Goal: Information Seeking & Learning: Check status

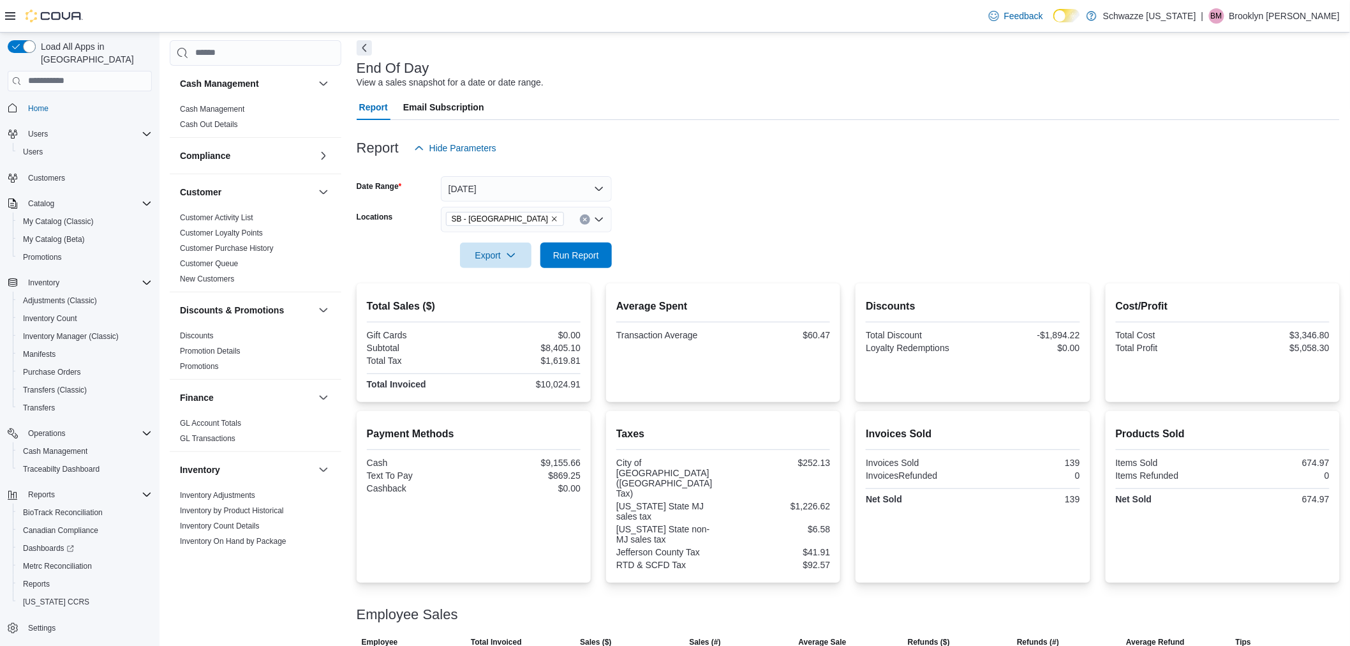
scroll to position [706, 0]
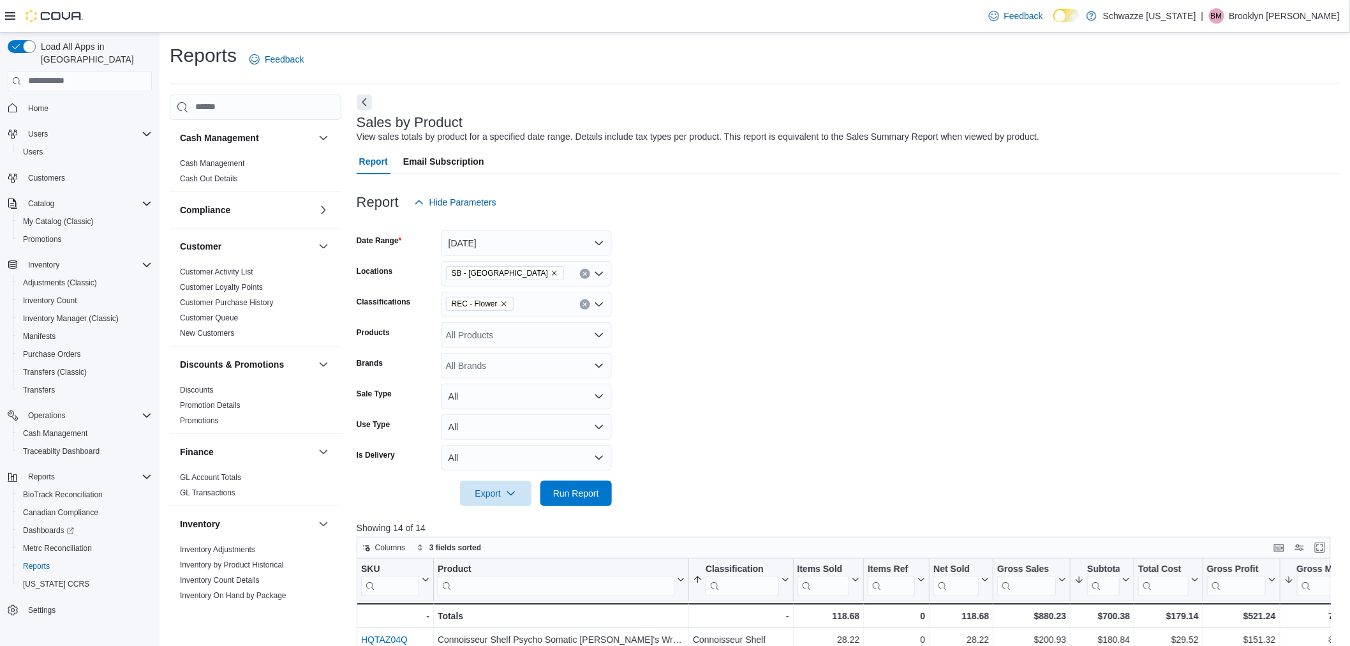
scroll to position [706, 0]
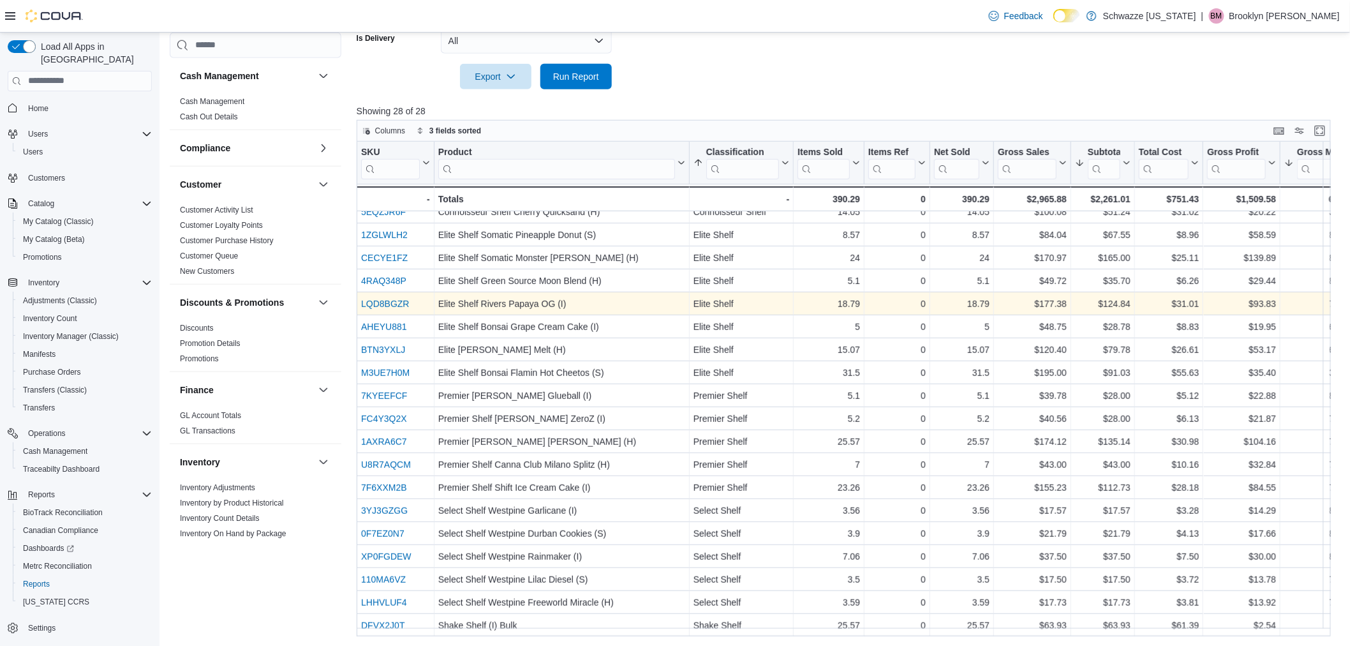
scroll to position [225, 0]
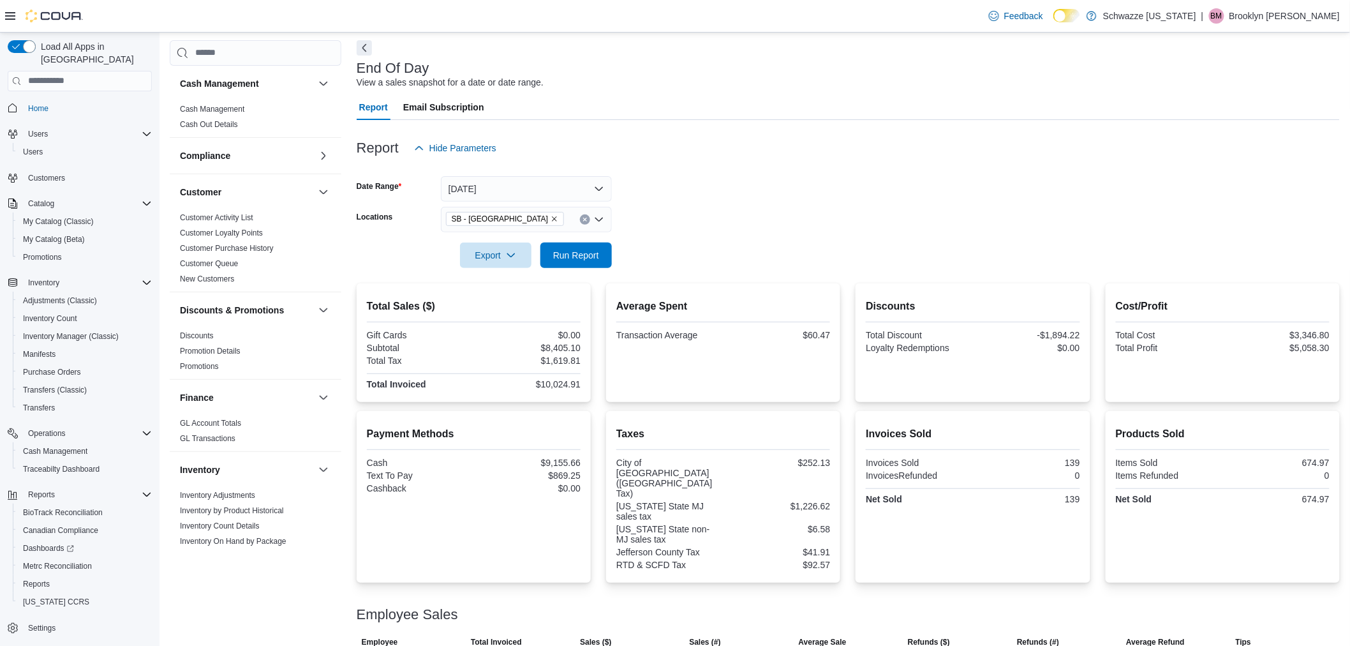
scroll to position [706, 0]
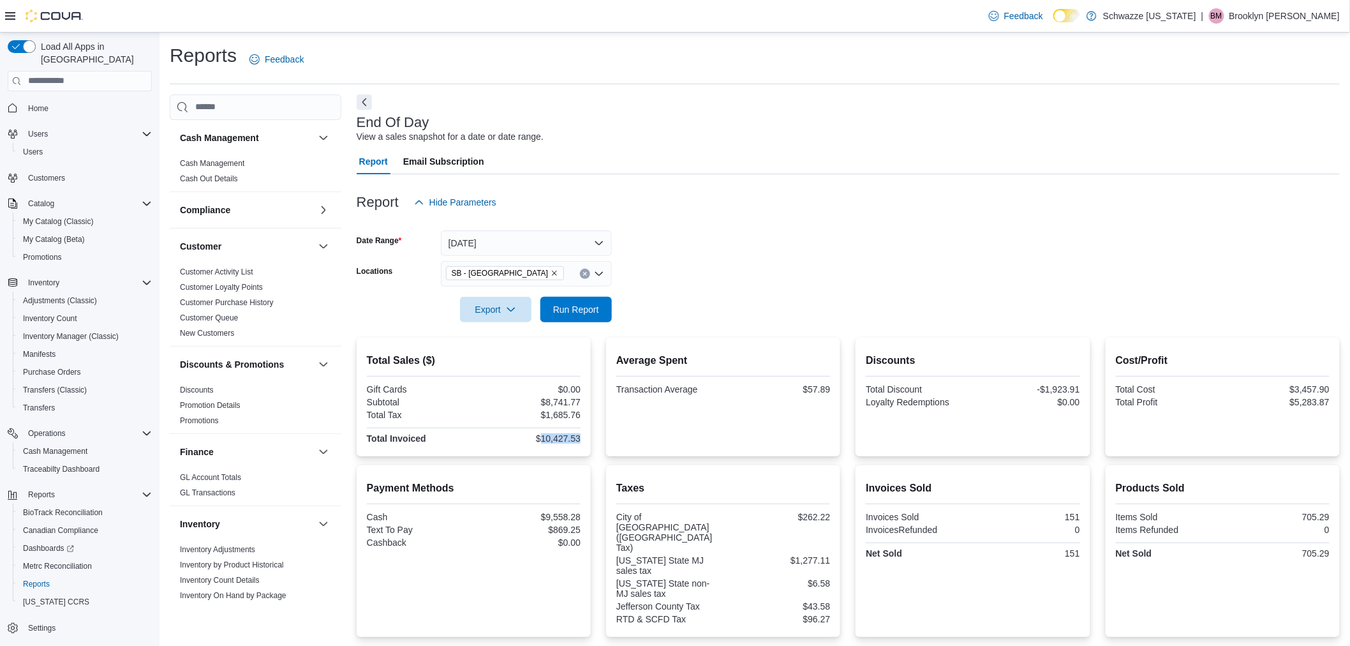
drag, startPoint x: 544, startPoint y: 437, endPoint x: 585, endPoint y: 434, distance: 41.0
click at [585, 434] on div "Total Sales ($) Gift Cards $0.00 Subtotal $8,741.77 Total Tax $1,685.76 Total I…" at bounding box center [474, 397] width 234 height 119
copy div "10,427.53"
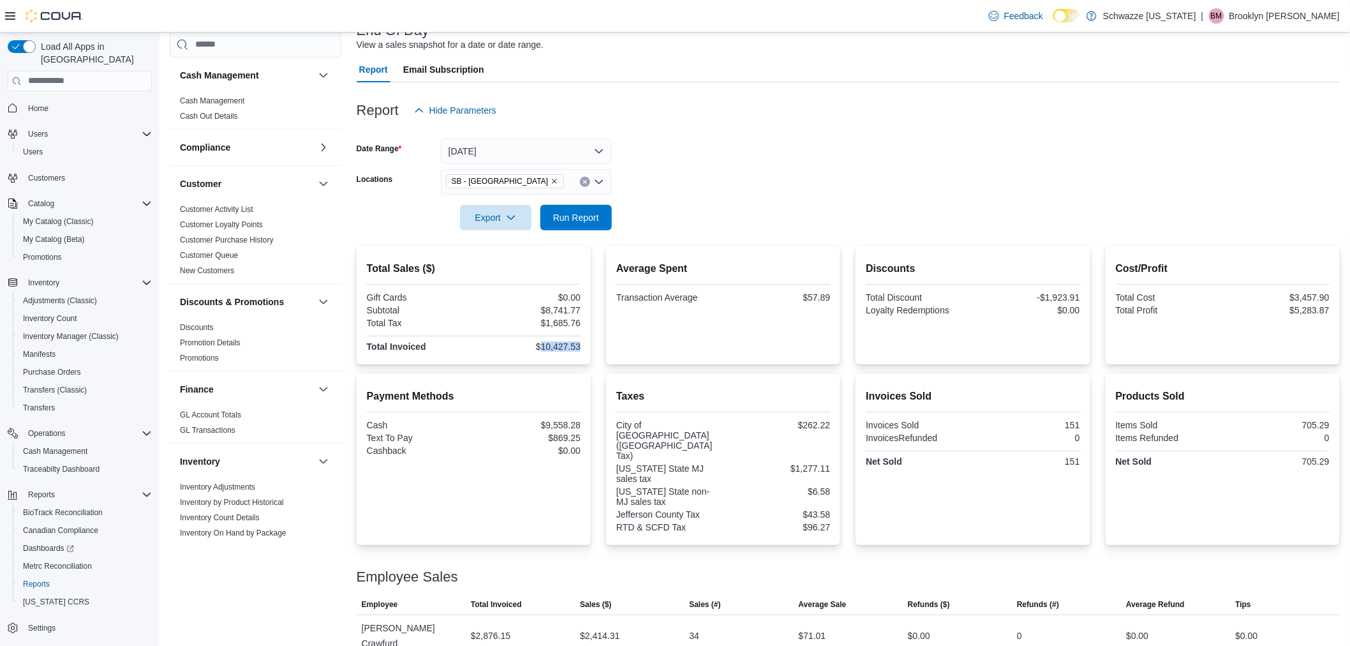
scroll to position [196, 0]
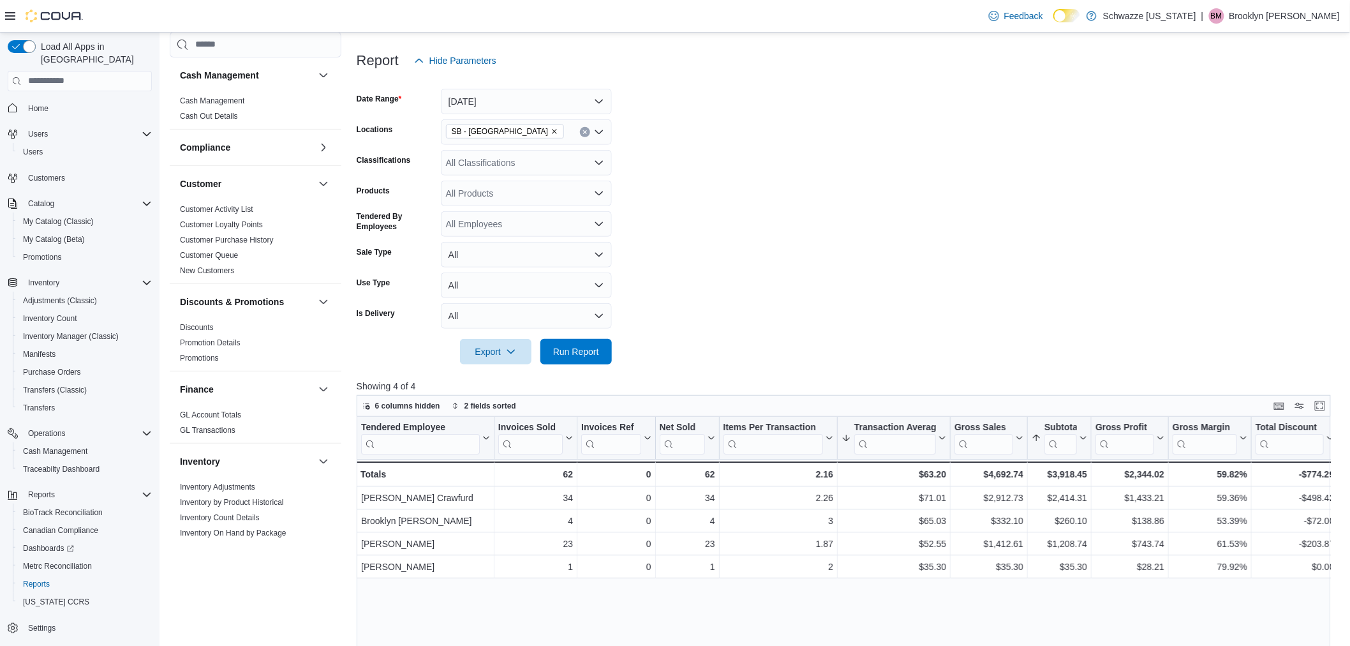
scroll to position [638, 0]
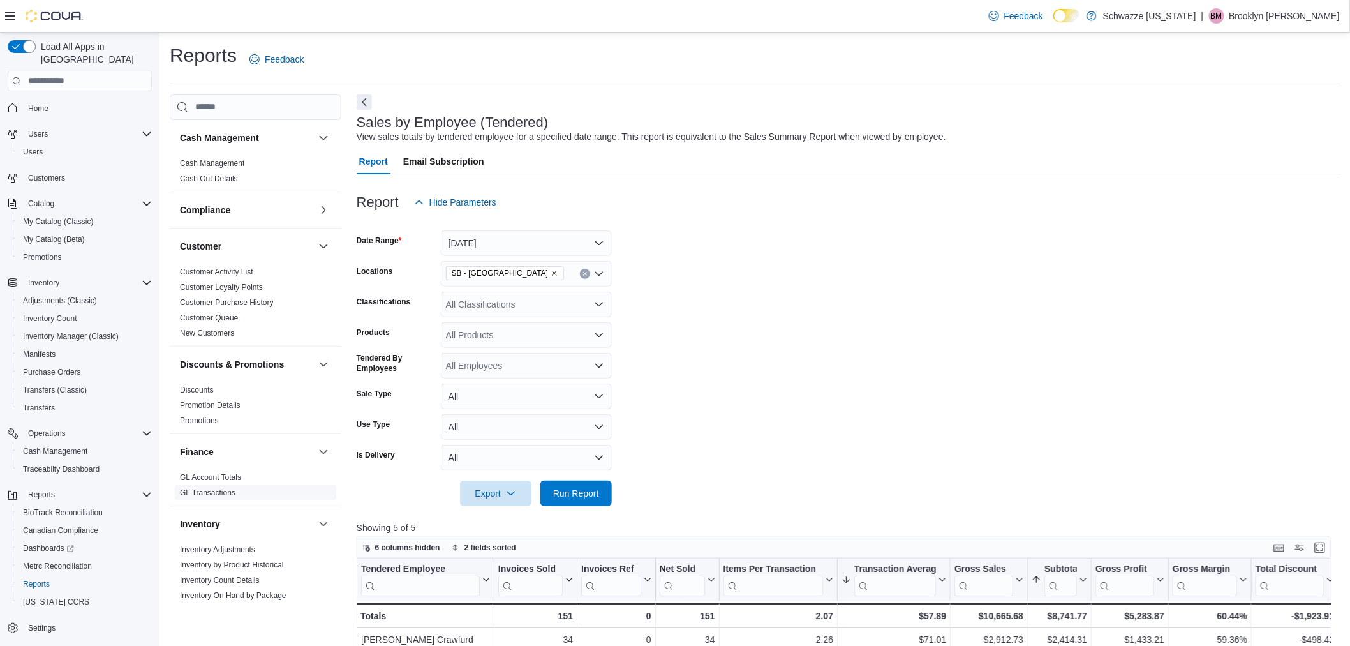
scroll to position [354, 0]
